Goal: Task Accomplishment & Management: Manage account settings

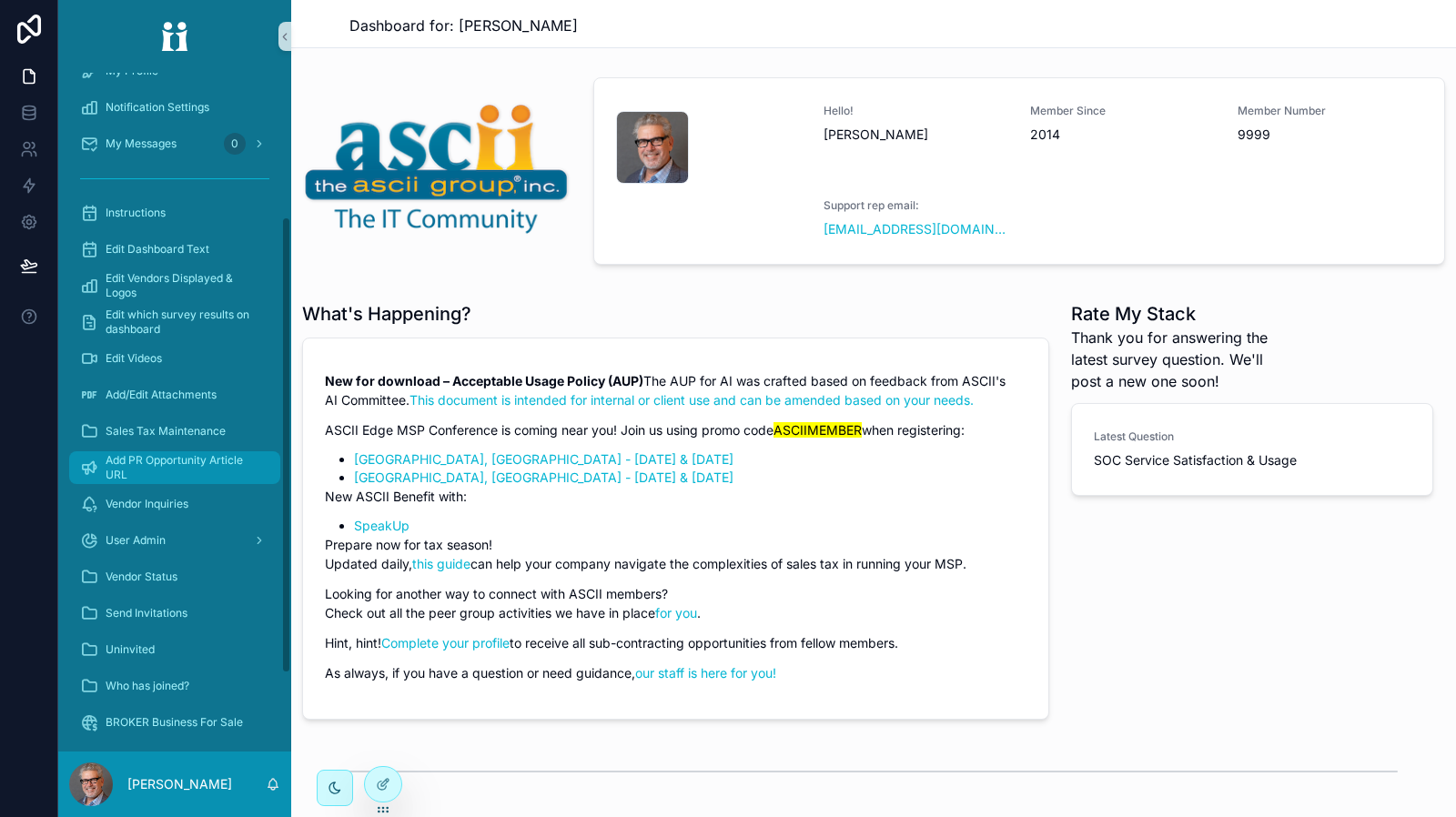
scroll to position [330, 0]
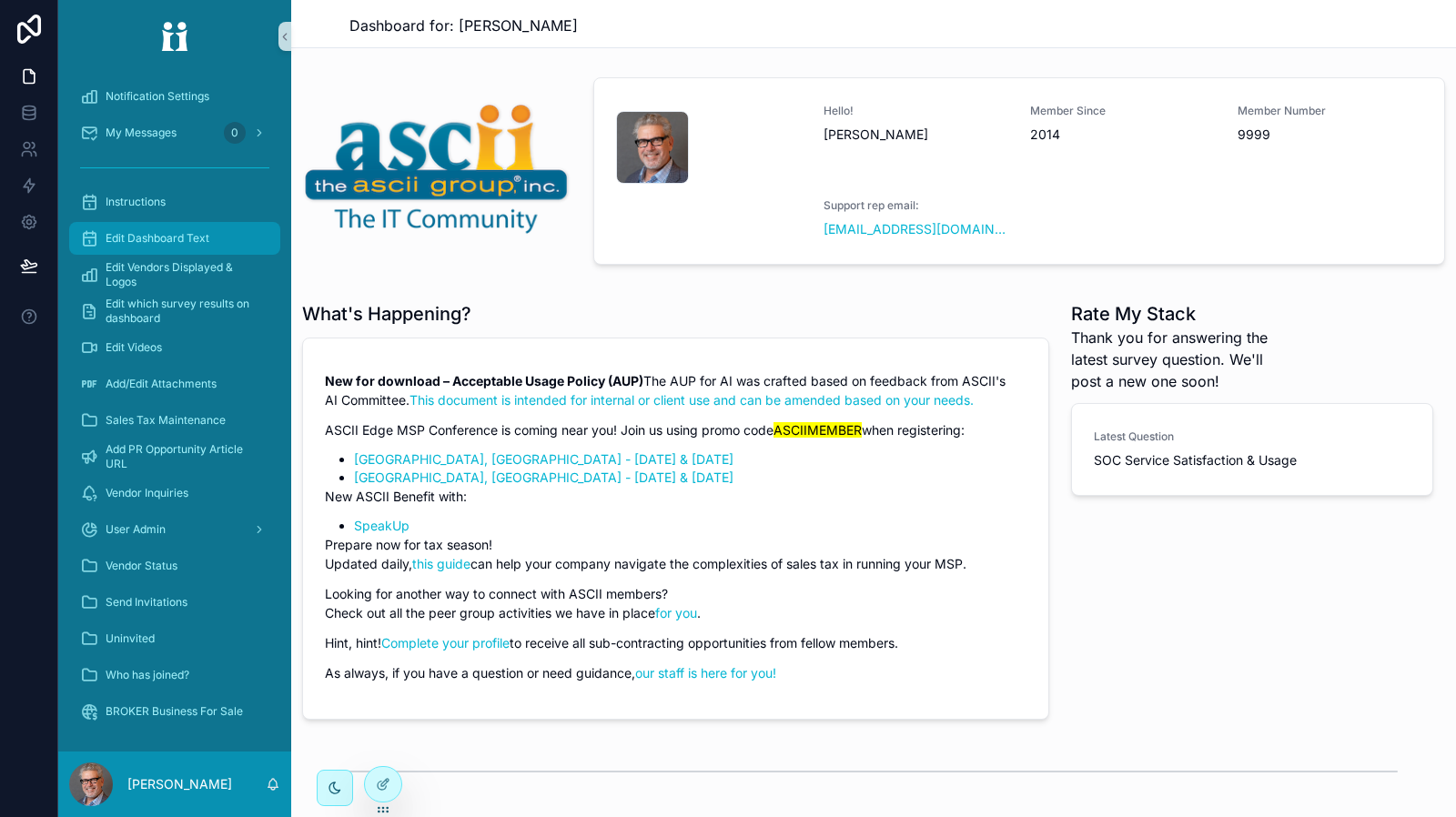
click at [174, 245] on span "Edit Dashboard Text" at bounding box center [157, 238] width 103 height 15
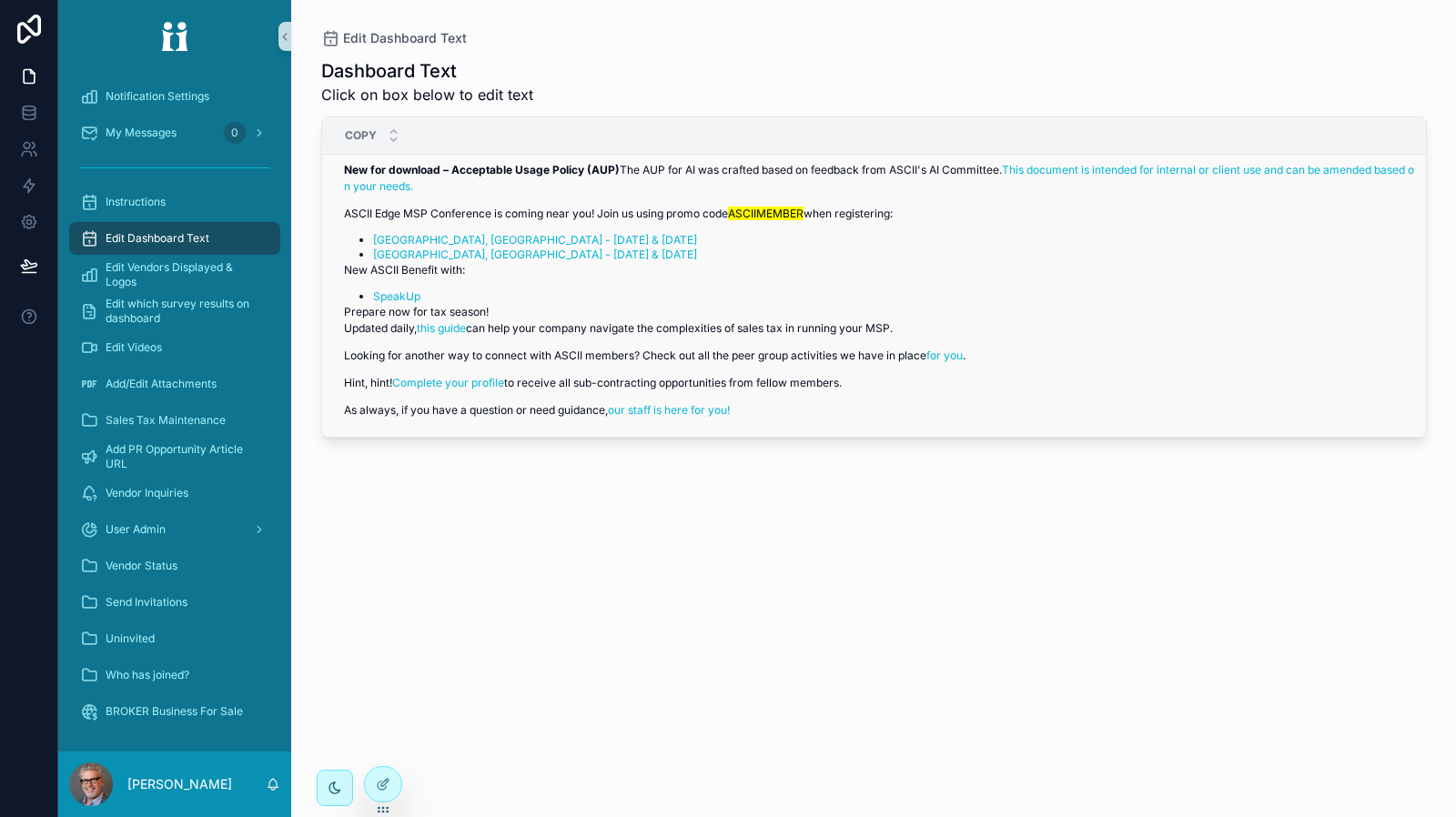
click at [1266, 174] on p "New for download – Acceptable Usage Policy (AUP) The AUP for AI was crafted bas…" at bounding box center [881, 178] width 1075 height 32
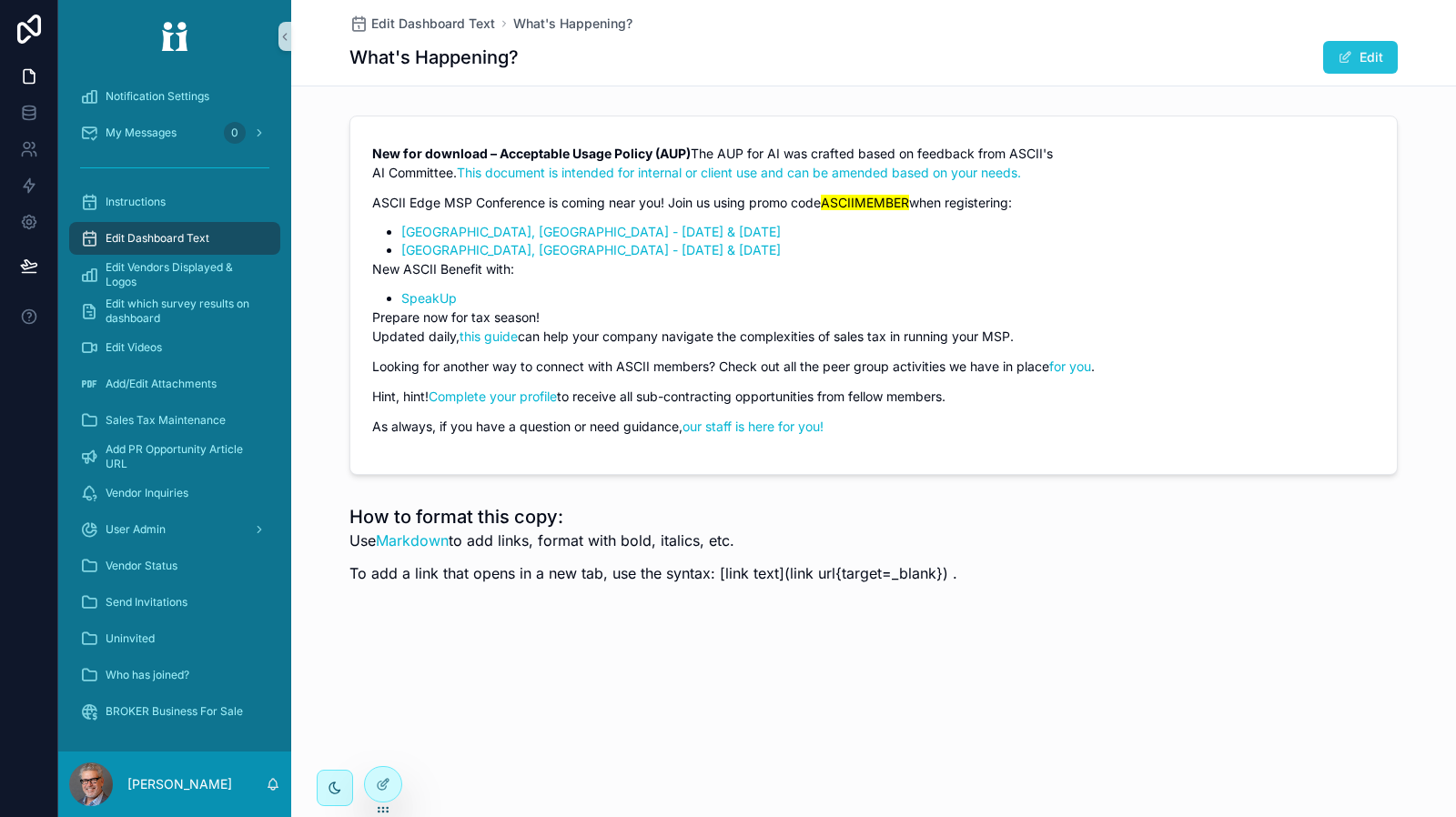
click at [1339, 66] on button "Edit" at bounding box center [1361, 57] width 75 height 32
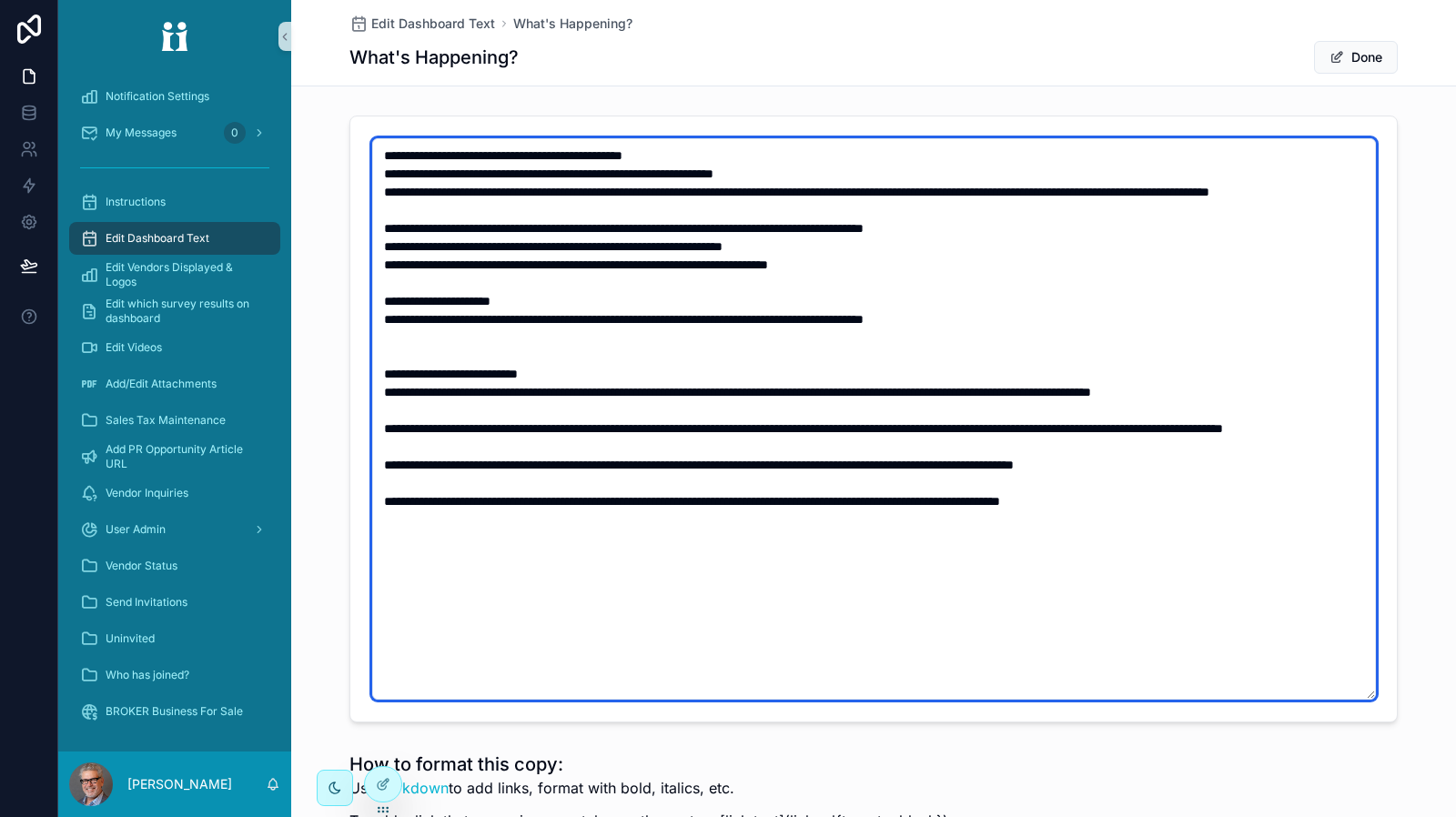
click at [554, 313] on textarea "scrollable content" at bounding box center [873, 418] width 1003 height 561
drag, startPoint x: 1085, startPoint y: 330, endPoint x: 344, endPoint y: 336, distance: 741.0
click at [350, 336] on form "scrollable content" at bounding box center [873, 418] width 1046 height 605
click at [534, 318] on textarea "scrollable content" at bounding box center [873, 418] width 1003 height 561
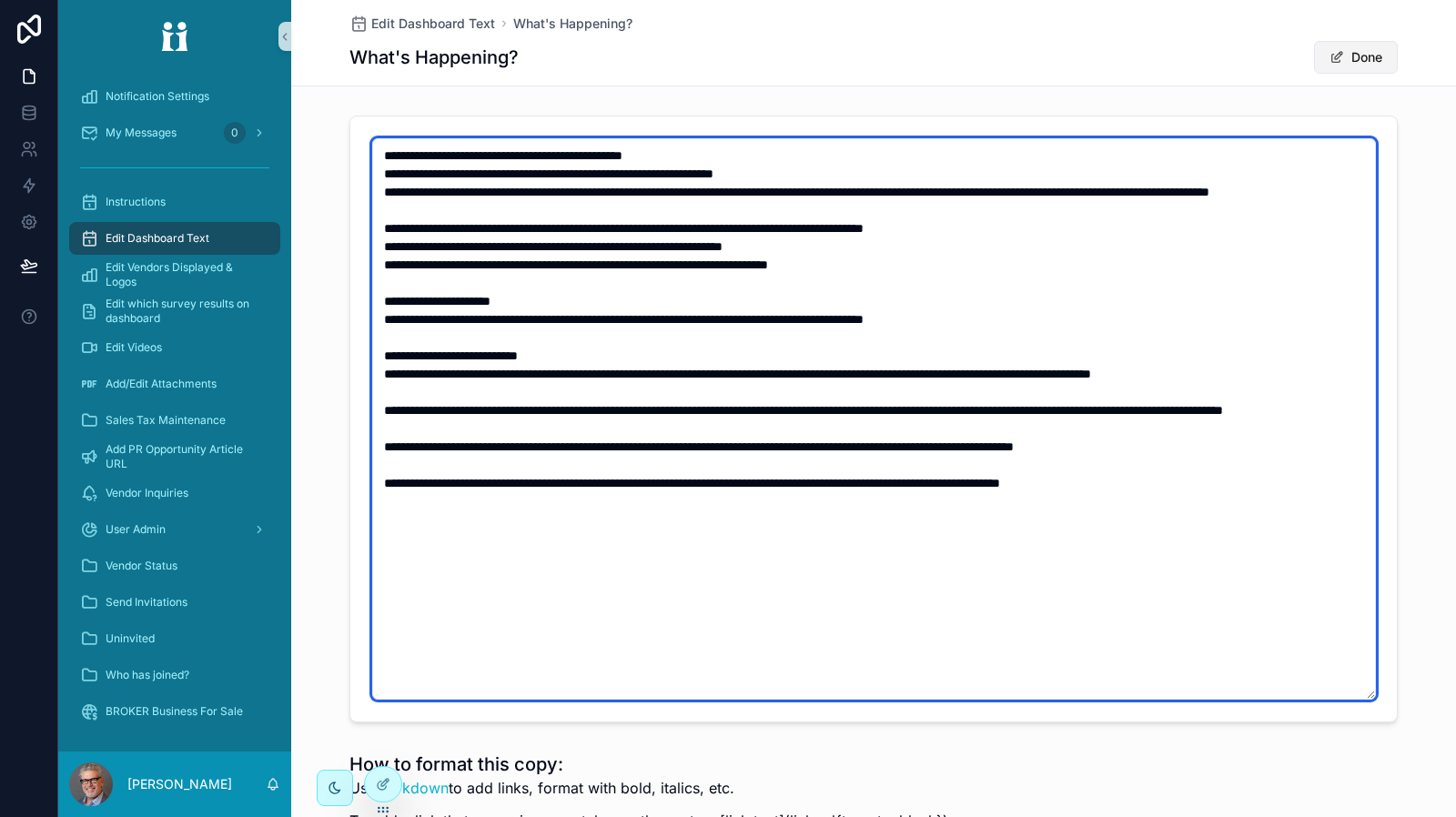
type textarea "**********"
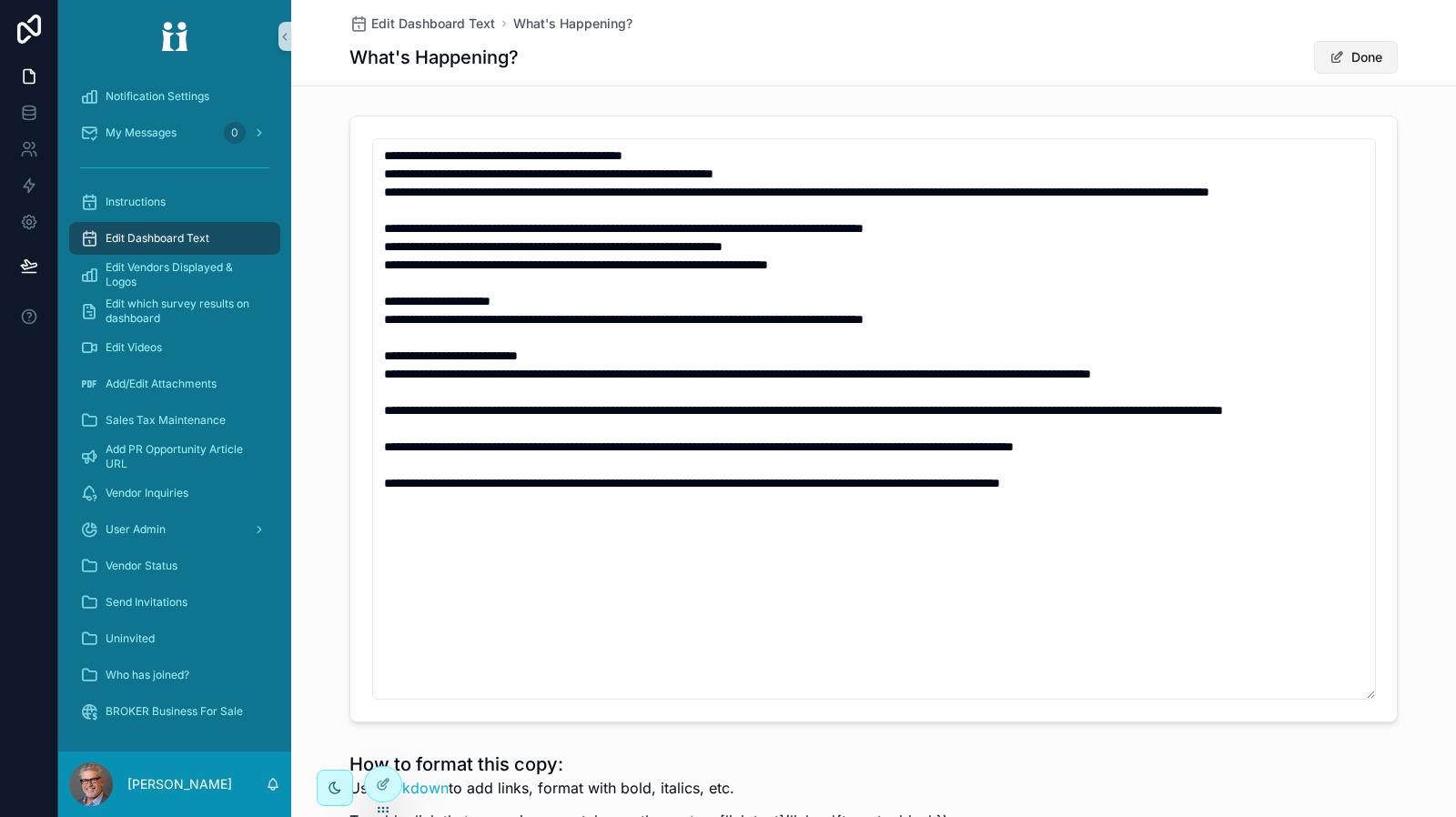
click at [1341, 55] on button "Done" at bounding box center [1356, 57] width 84 height 32
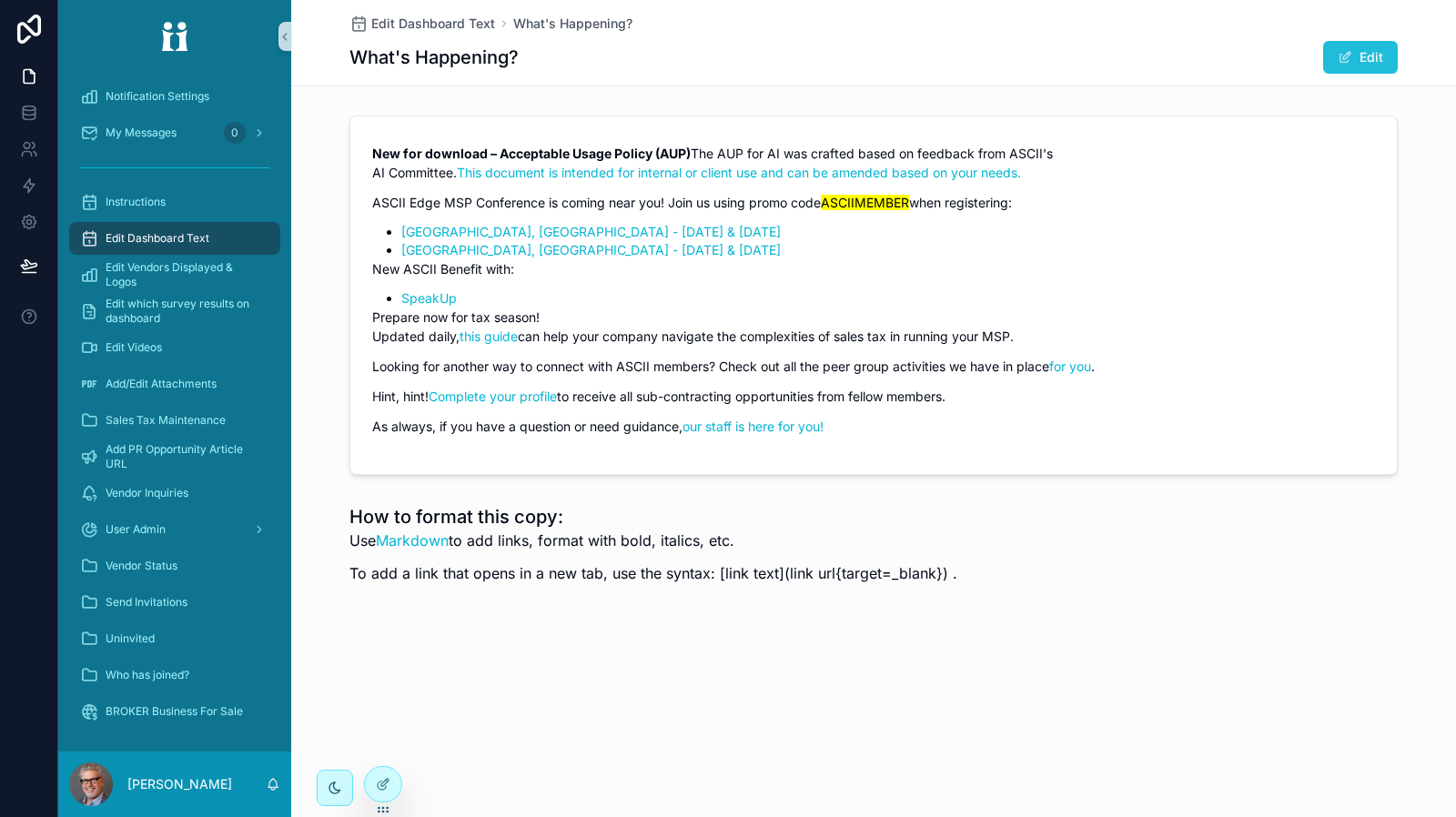
click at [1348, 57] on span "scrollable content" at bounding box center [1345, 57] width 15 height 15
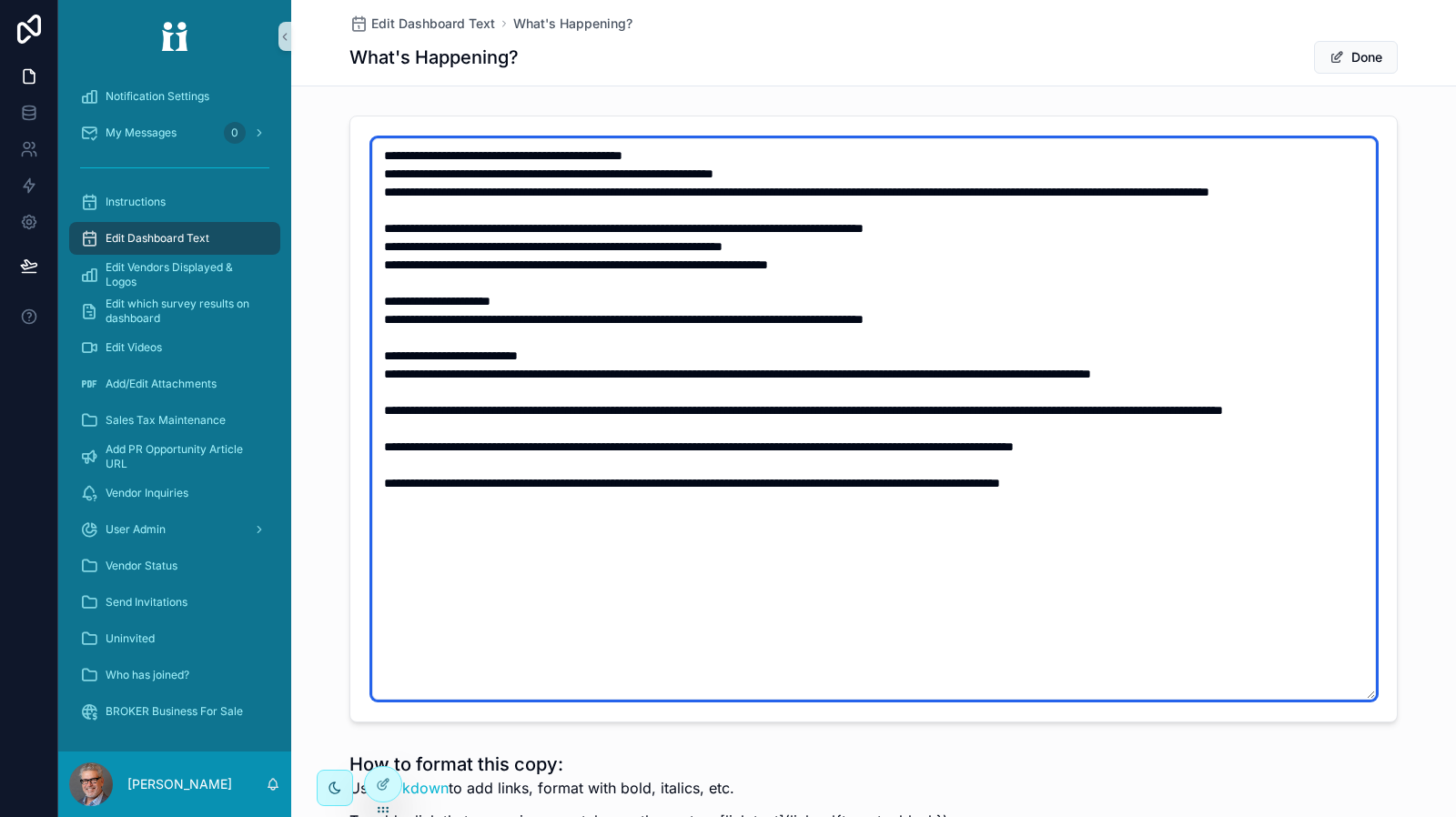
click at [491, 361] on textarea "scrollable content" at bounding box center [873, 418] width 1003 height 561
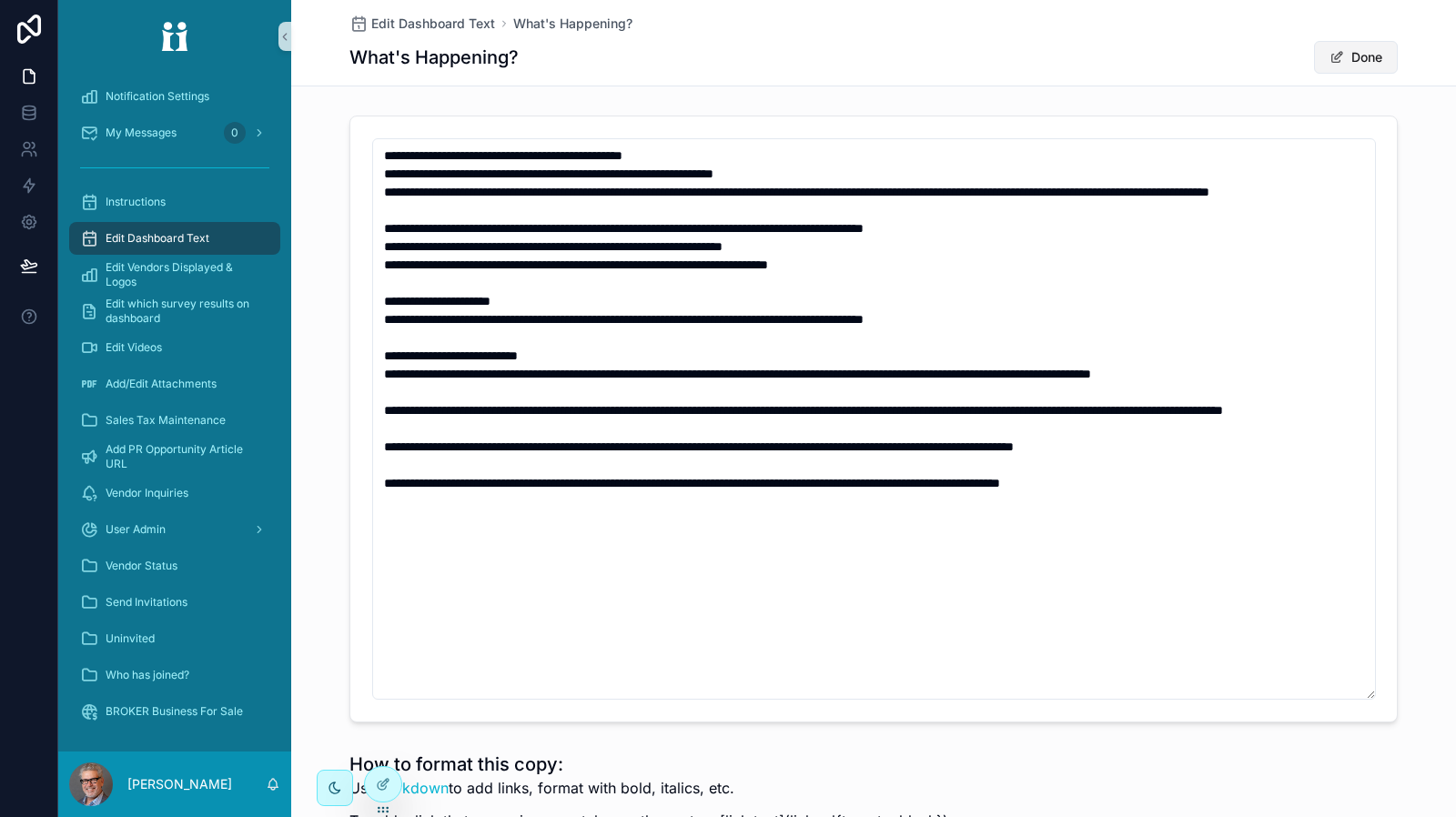
click at [1331, 57] on span "scrollable content" at bounding box center [1336, 57] width 15 height 15
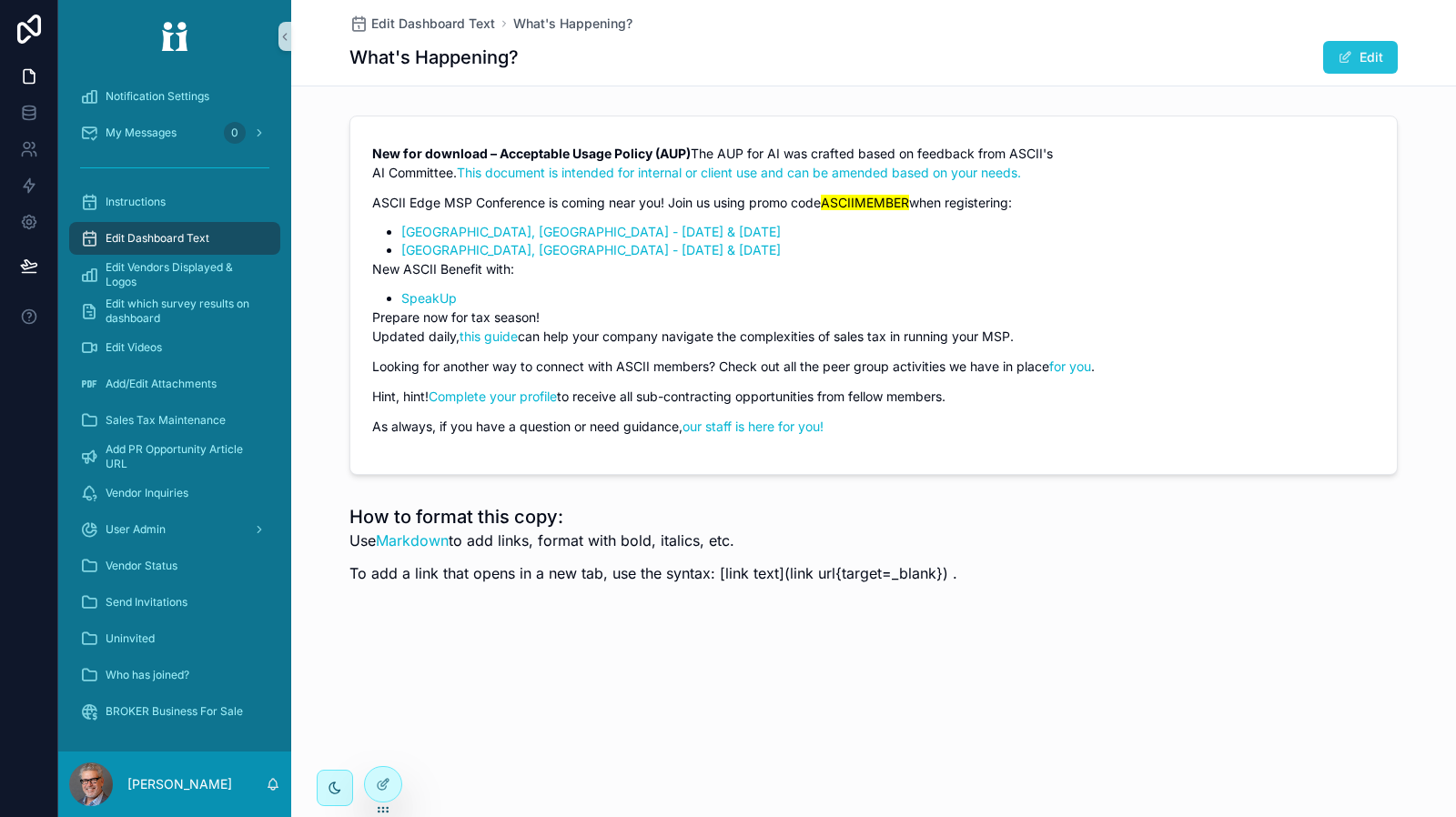
click at [1353, 57] on button "Edit" at bounding box center [1361, 57] width 75 height 32
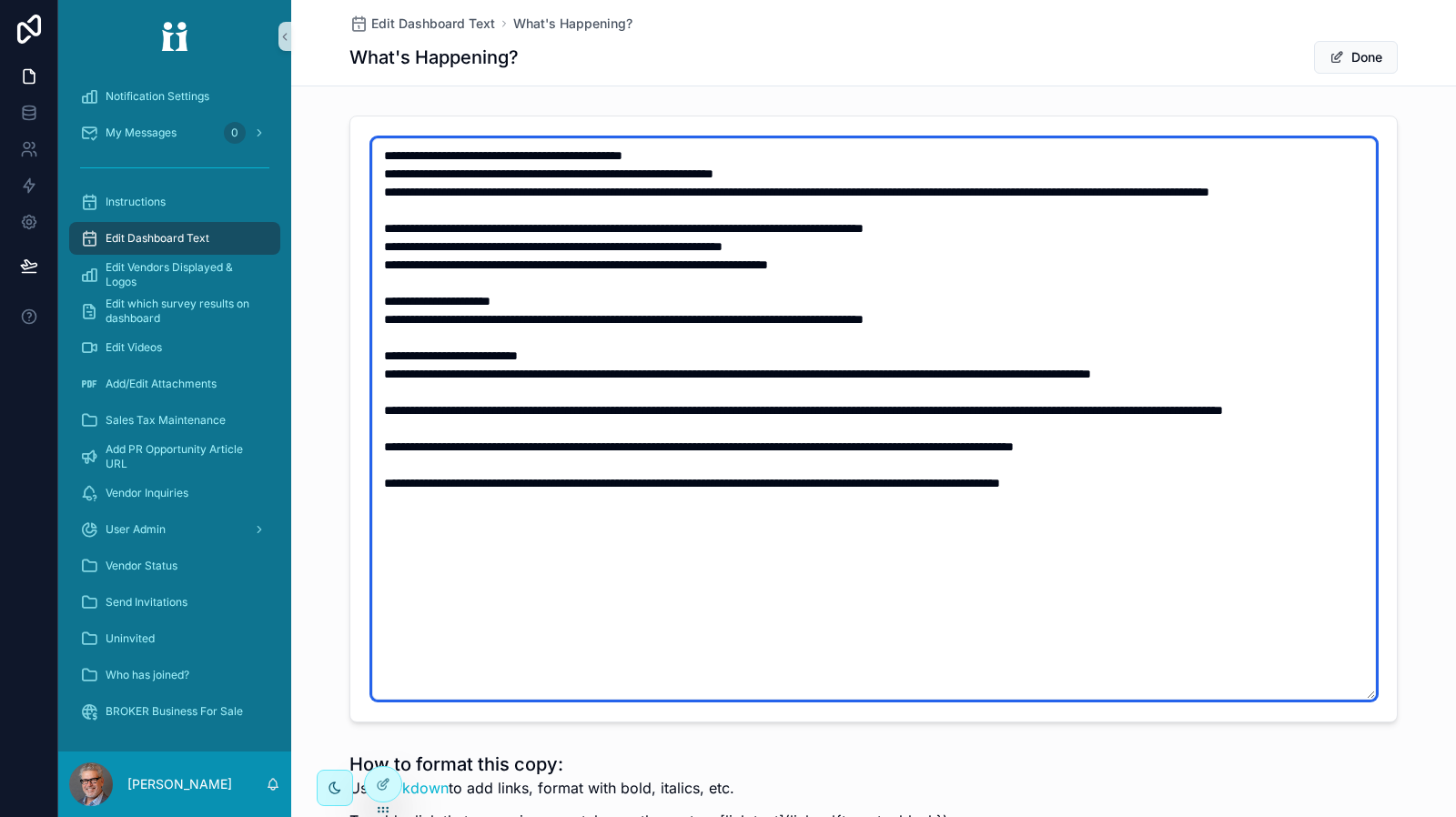
click at [462, 297] on textarea "scrollable content" at bounding box center [873, 418] width 1003 height 561
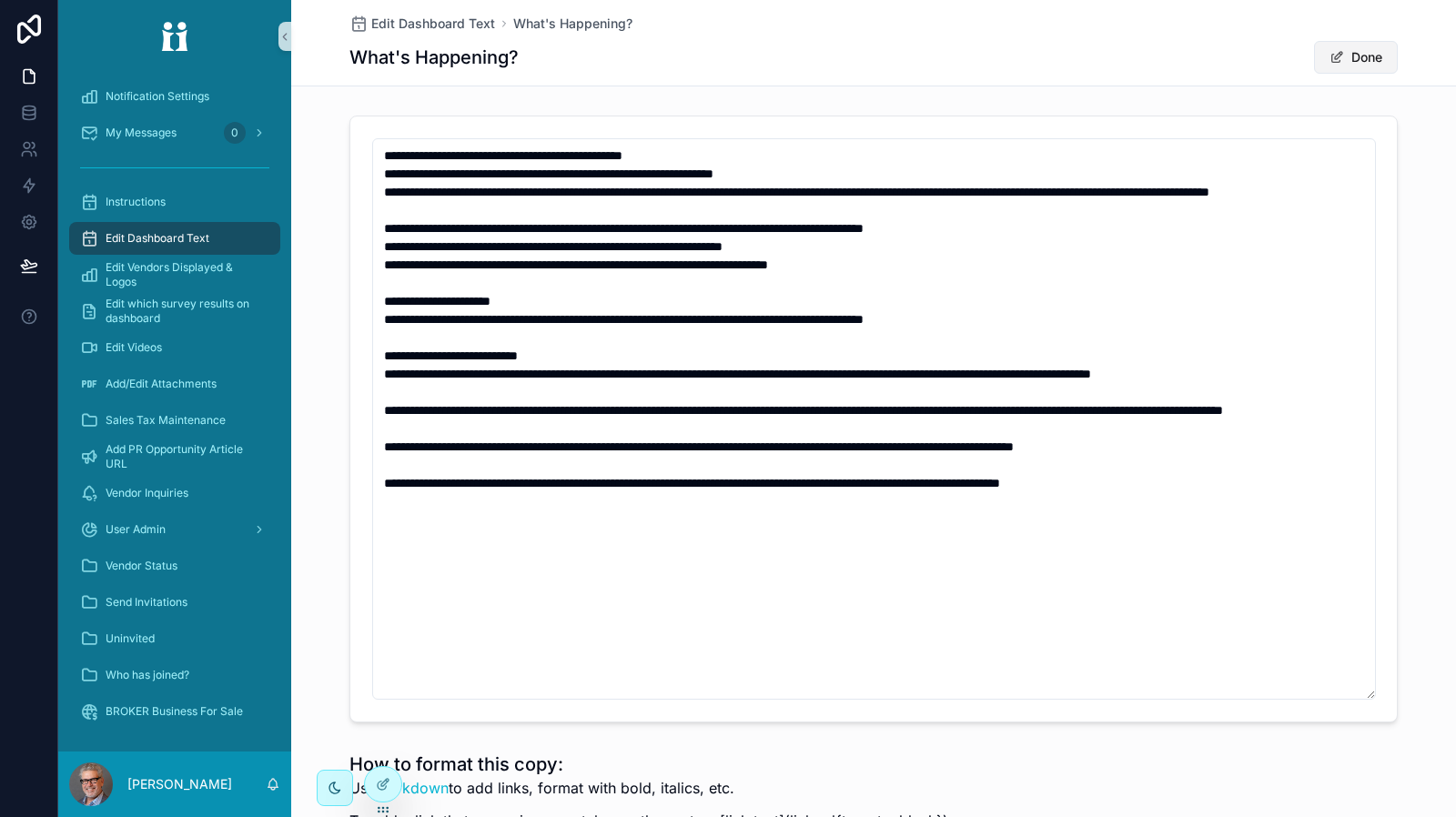
click at [1344, 62] on button "Done" at bounding box center [1356, 57] width 84 height 32
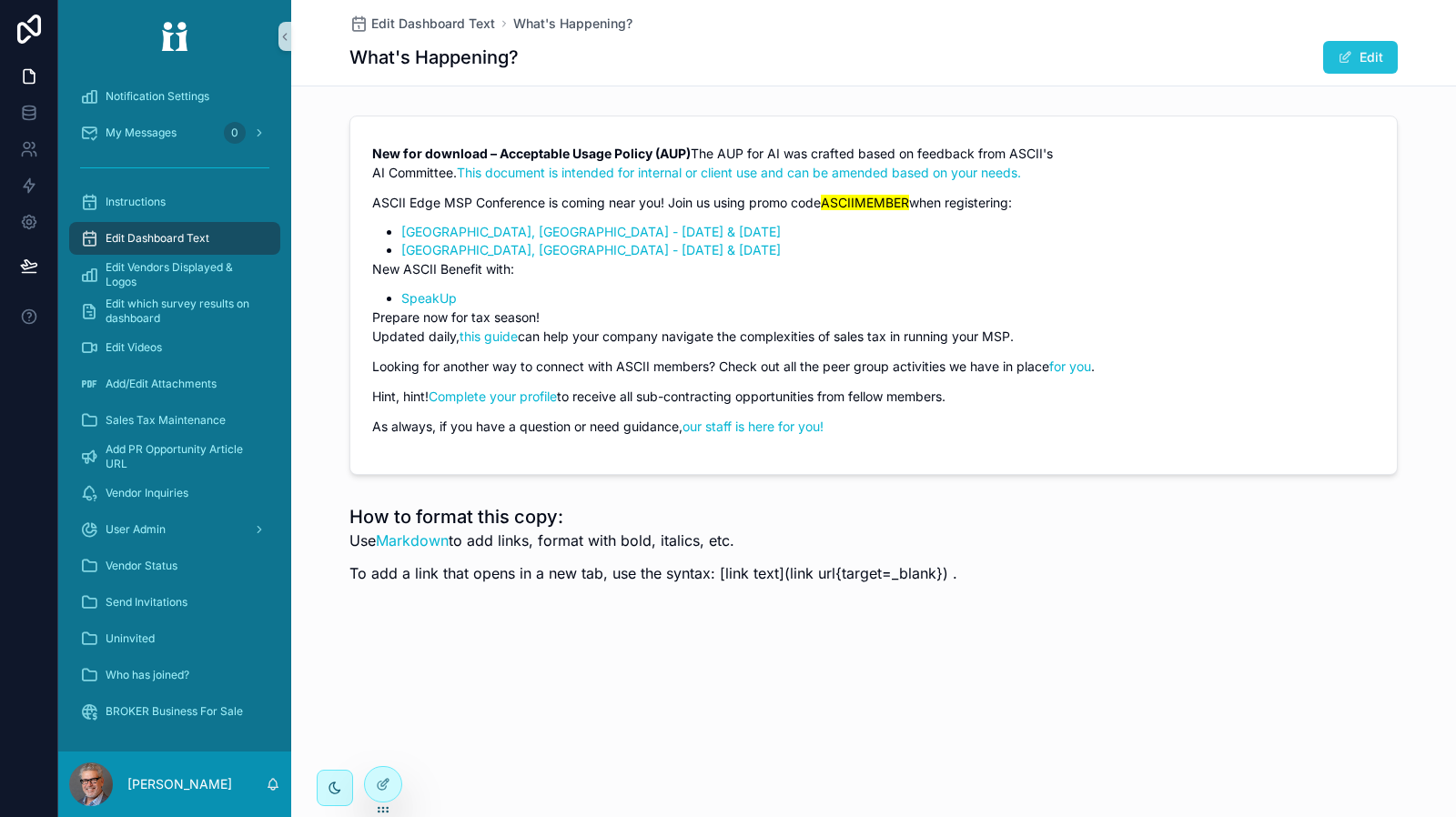
click at [1350, 54] on span "scrollable content" at bounding box center [1345, 57] width 15 height 15
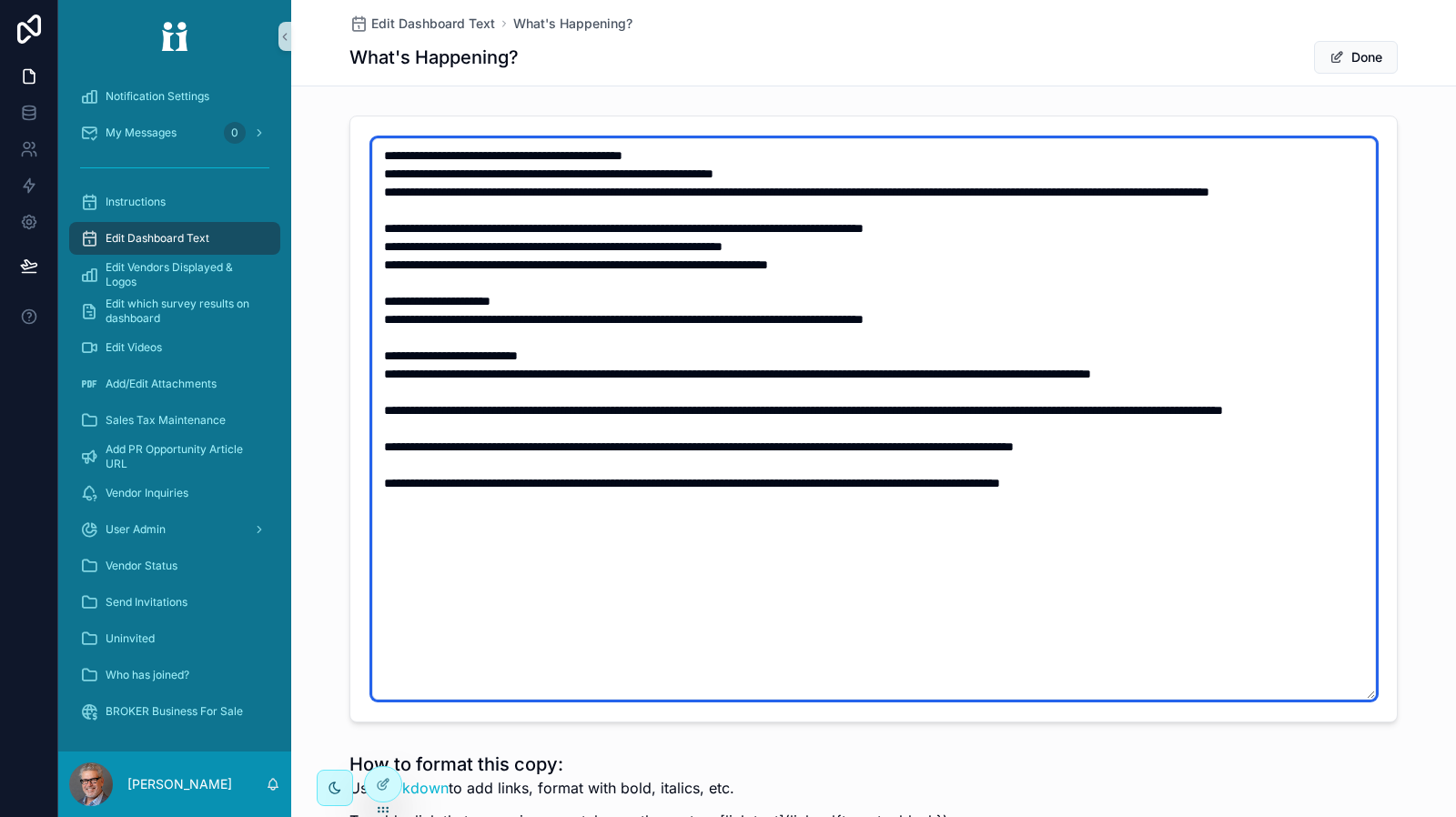
click at [573, 290] on textarea "scrollable content" at bounding box center [873, 418] width 1003 height 561
click at [513, 308] on textarea "scrollable content" at bounding box center [873, 418] width 1003 height 561
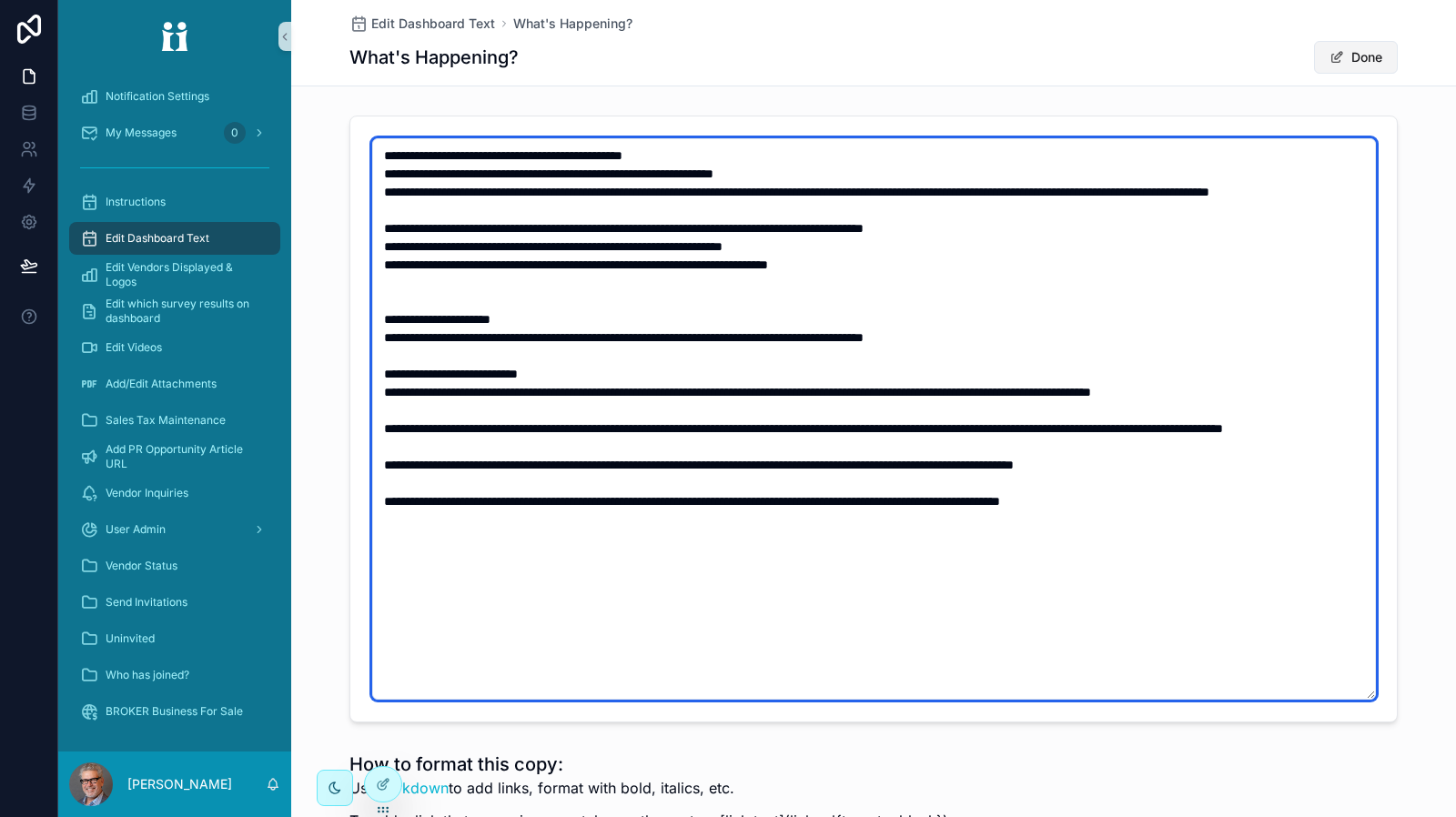
type textarea "**********"
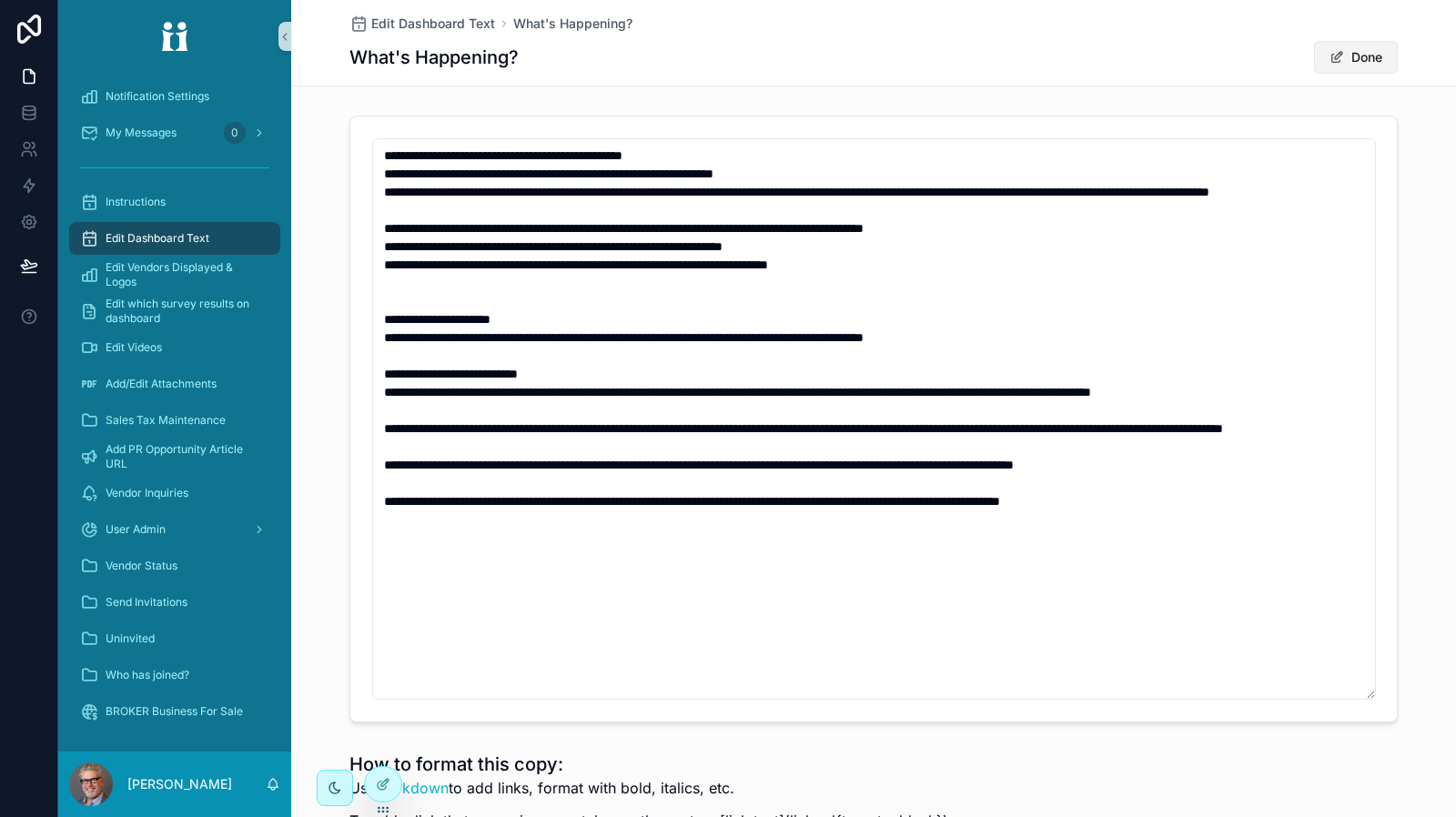
click at [1338, 60] on button "Done" at bounding box center [1356, 57] width 84 height 32
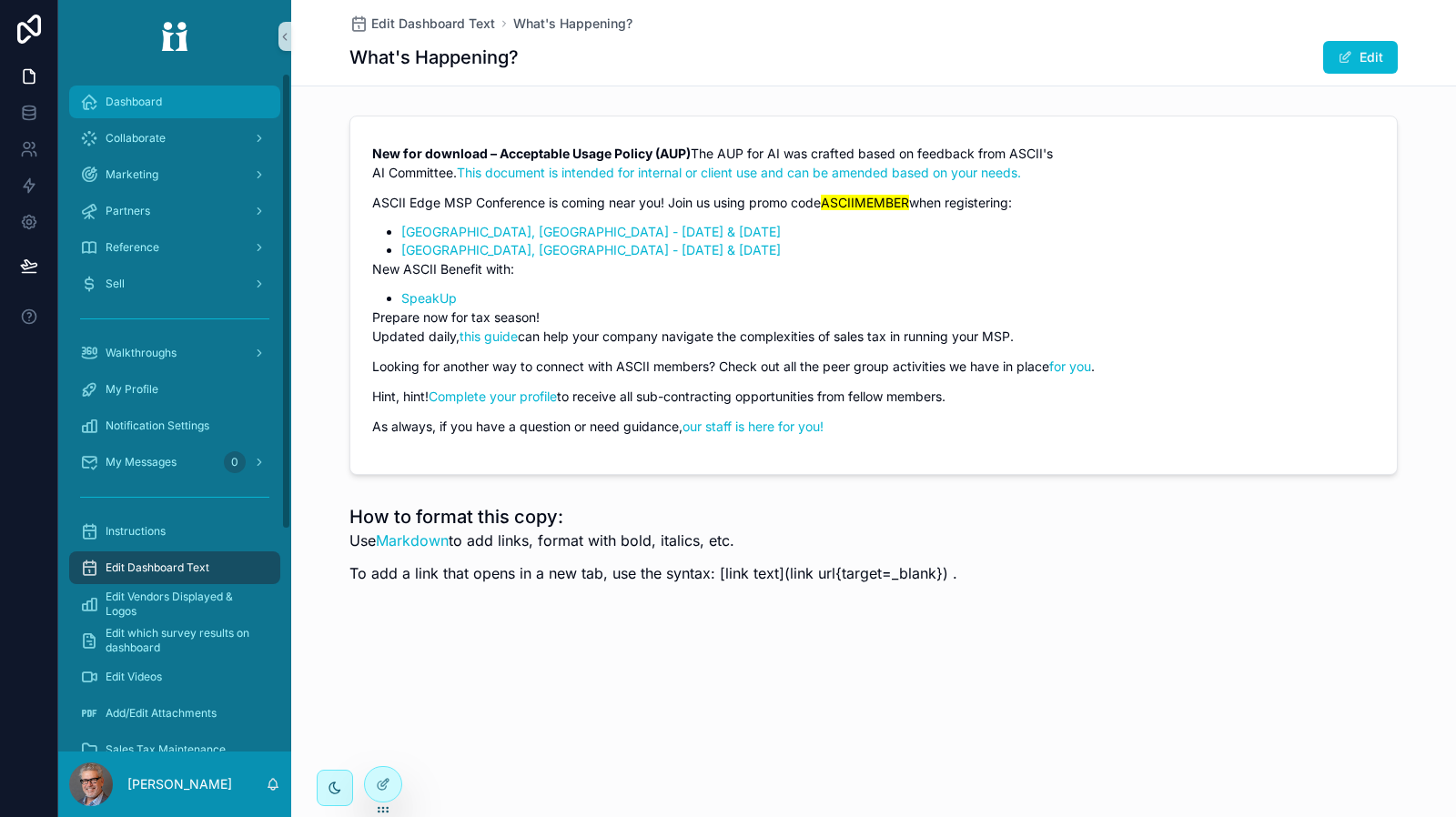
click at [133, 114] on div "Dashboard" at bounding box center [174, 102] width 189 height 30
